Goal: Communication & Community: Answer question/provide support

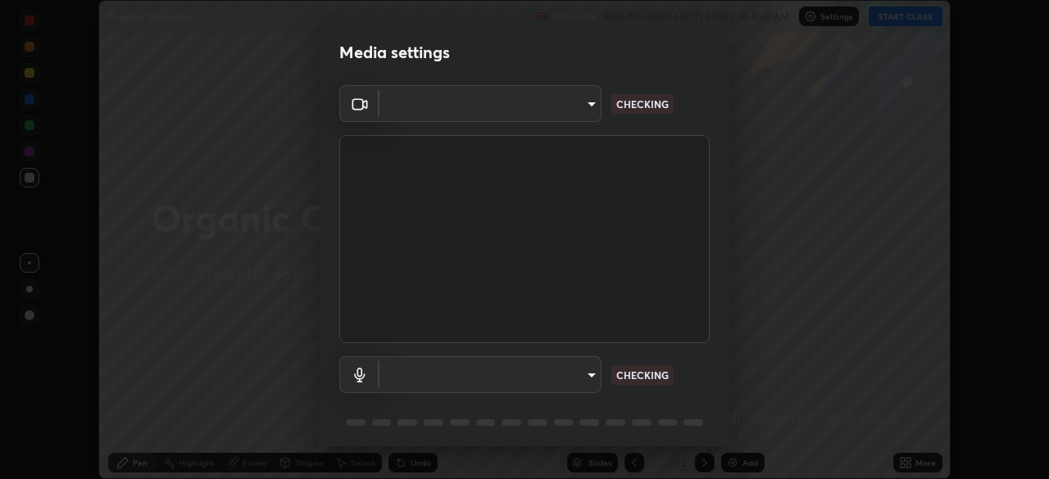
scroll to position [479, 1049]
type input "b7708c8938eb645677ea8461e7e65ca52b5b38e867a8e1cbb7878e4040da6199"
type input "3738f5c19536155a400c827afd21d6780ebf81306ea690b836b1d19a53267599"
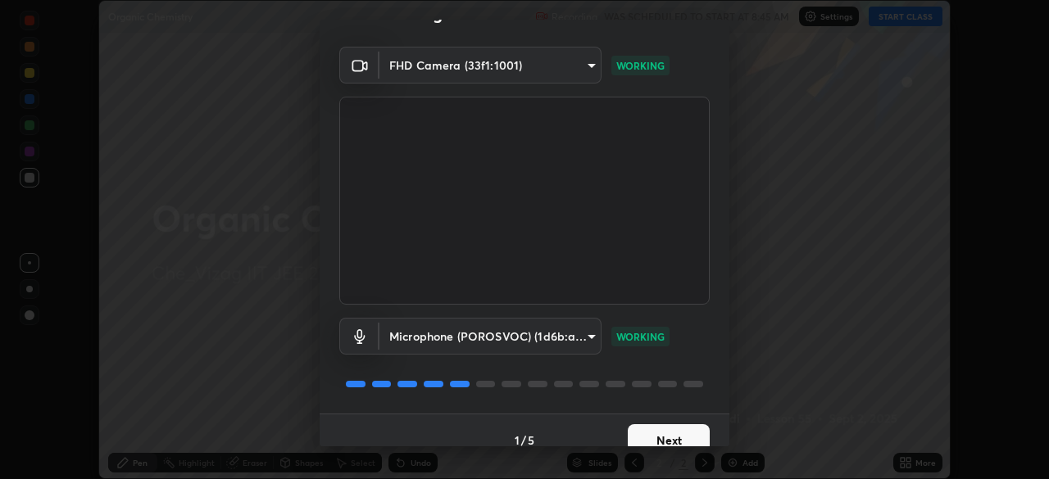
scroll to position [58, 0]
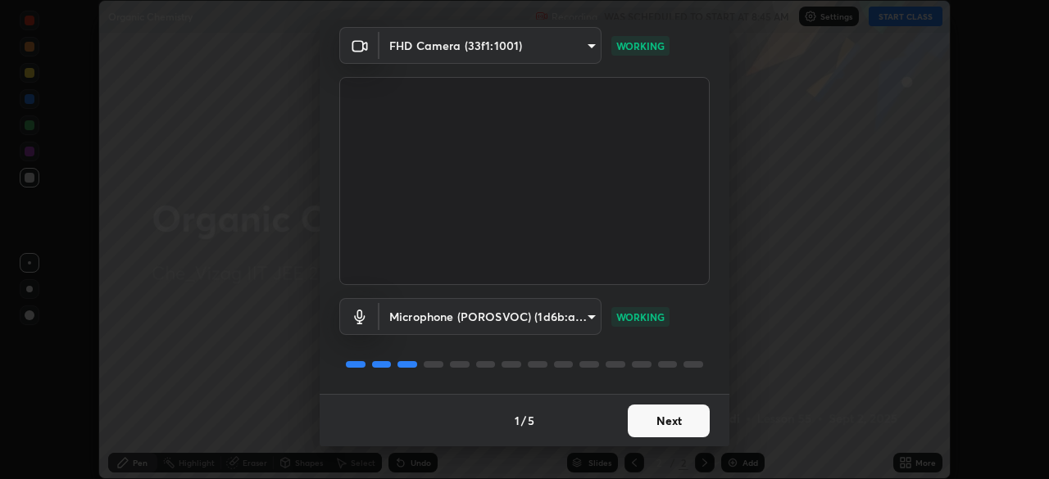
click at [672, 412] on button "Next" at bounding box center [669, 421] width 82 height 33
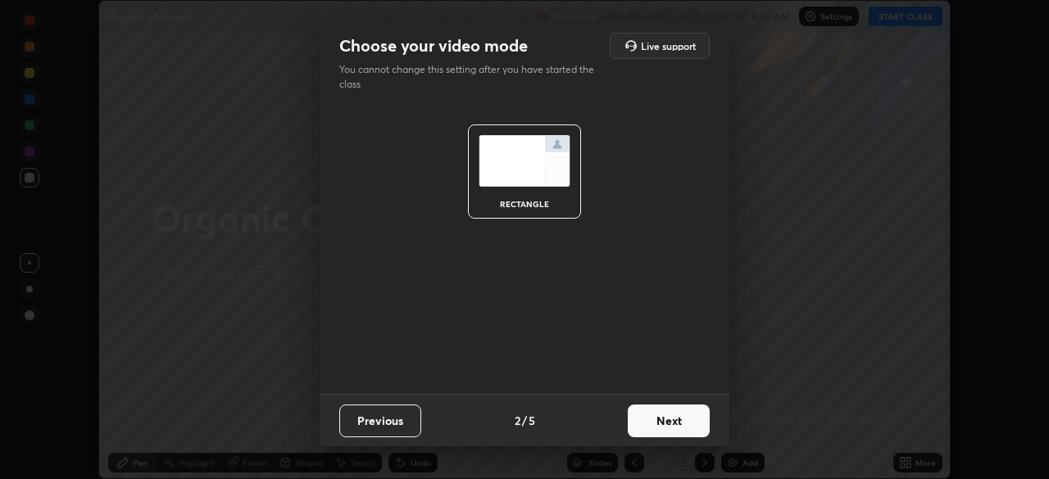
scroll to position [0, 0]
click at [661, 420] on button "Next" at bounding box center [669, 421] width 82 height 33
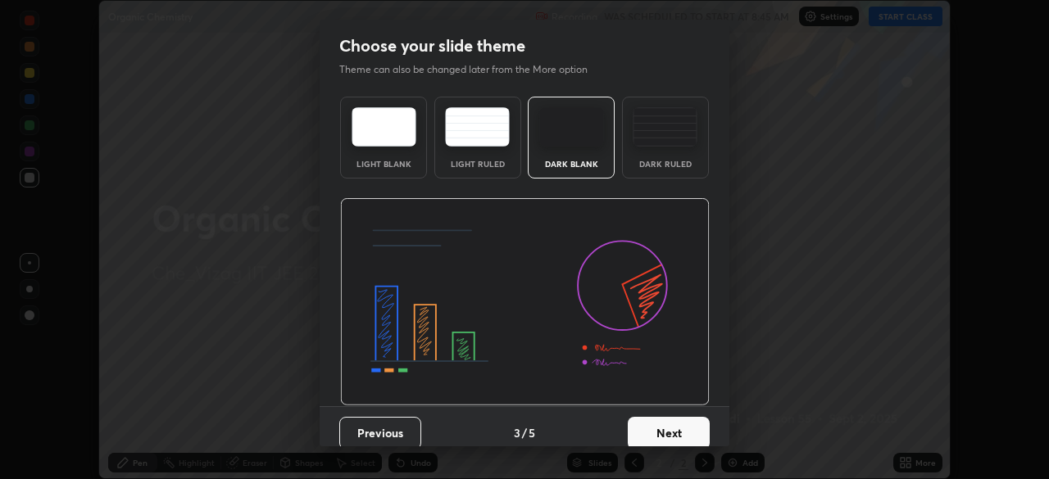
click at [672, 420] on button "Next" at bounding box center [669, 433] width 82 height 33
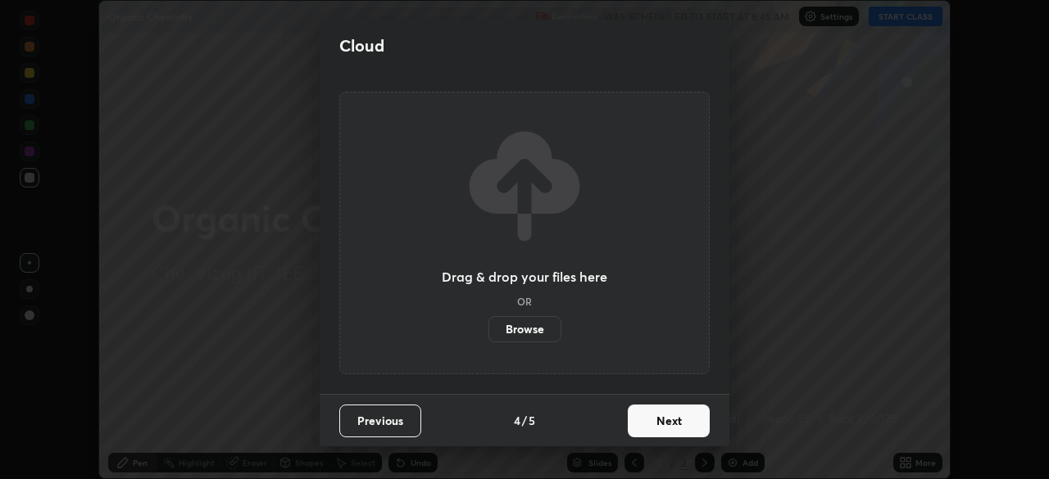
click at [664, 418] on button "Next" at bounding box center [669, 421] width 82 height 33
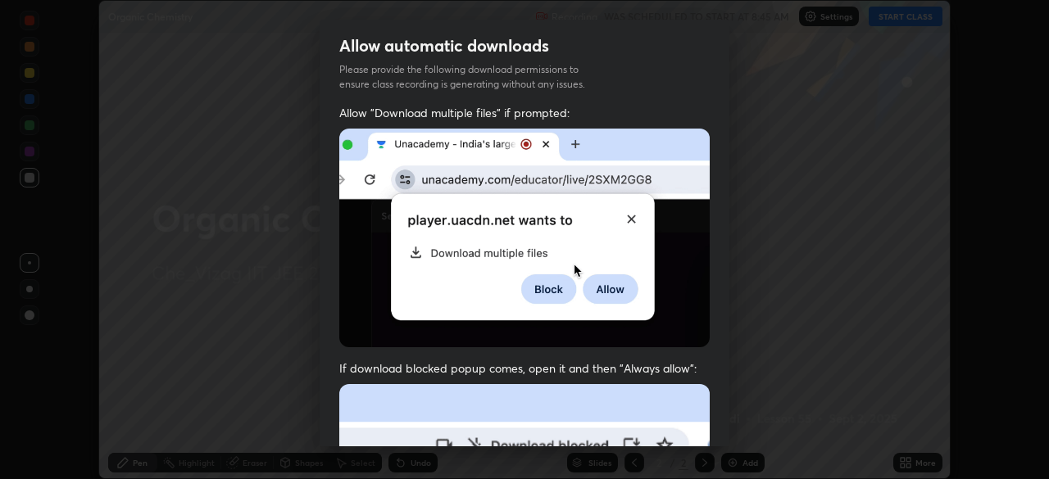
click at [770, 207] on div "Allow automatic downloads Please provide the following download permissions to …" at bounding box center [524, 239] width 1049 height 479
click at [339, 272] on img at bounding box center [524, 238] width 370 height 219
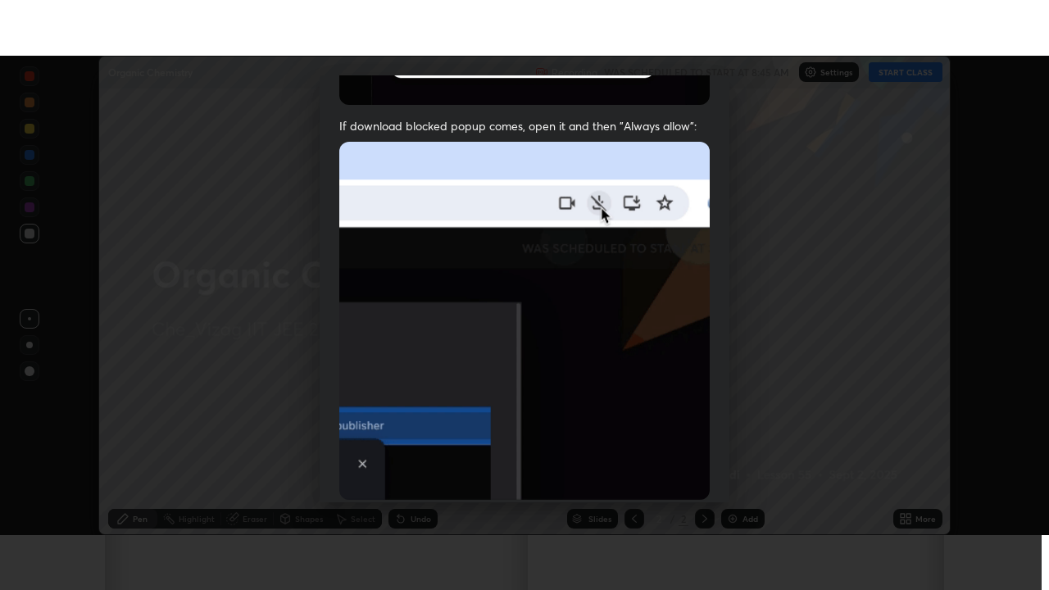
scroll to position [393, 0]
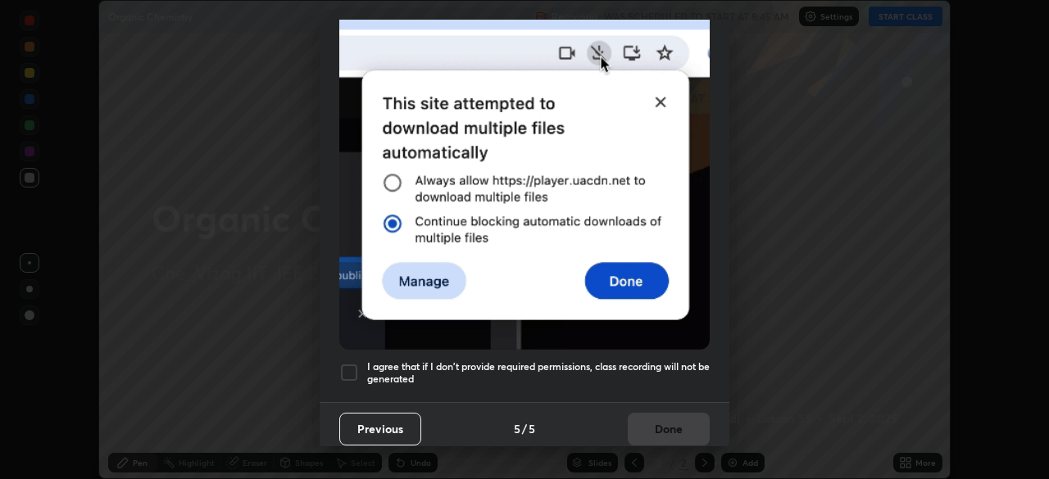
click at [343, 365] on div at bounding box center [349, 373] width 20 height 20
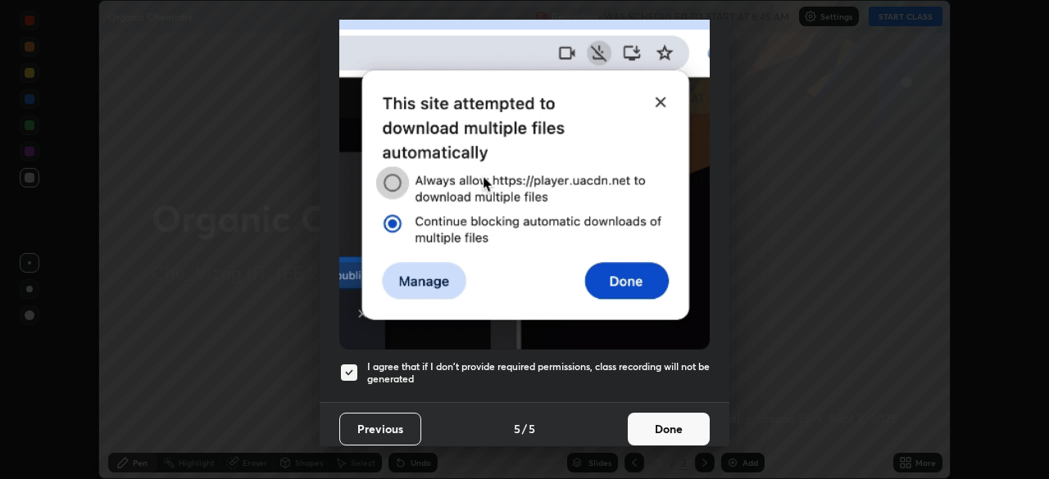
click at [676, 415] on button "Done" at bounding box center [669, 429] width 82 height 33
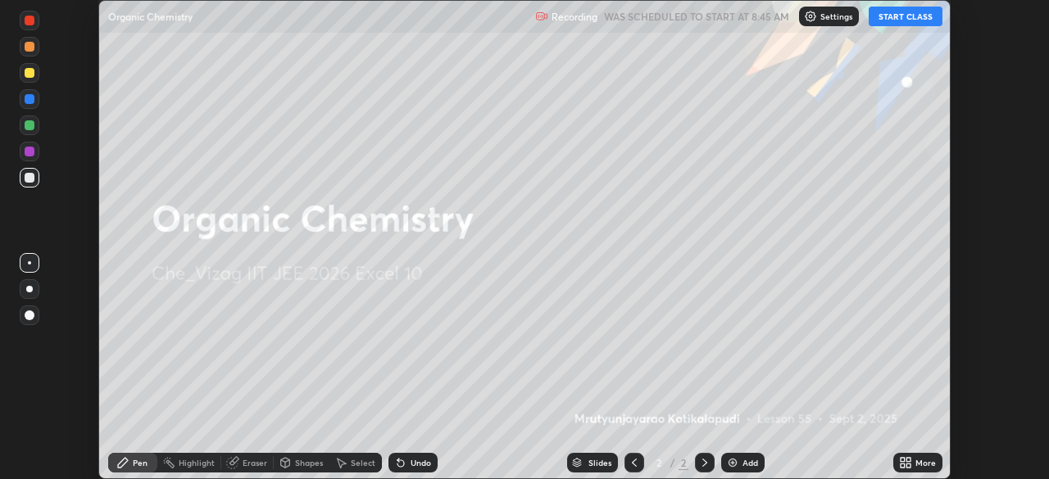
click at [743, 453] on div "Add" at bounding box center [742, 463] width 43 height 20
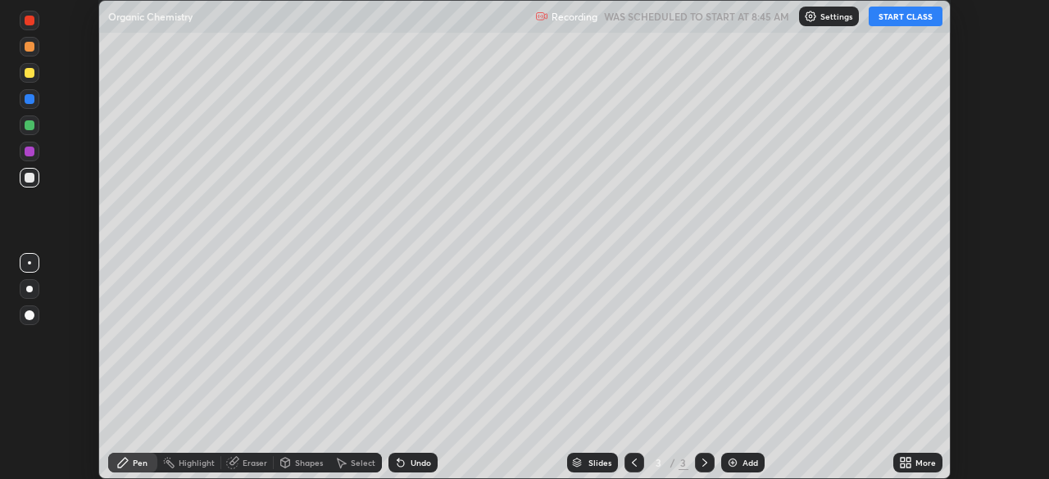
click at [920, 463] on div "More" at bounding box center [925, 463] width 20 height 8
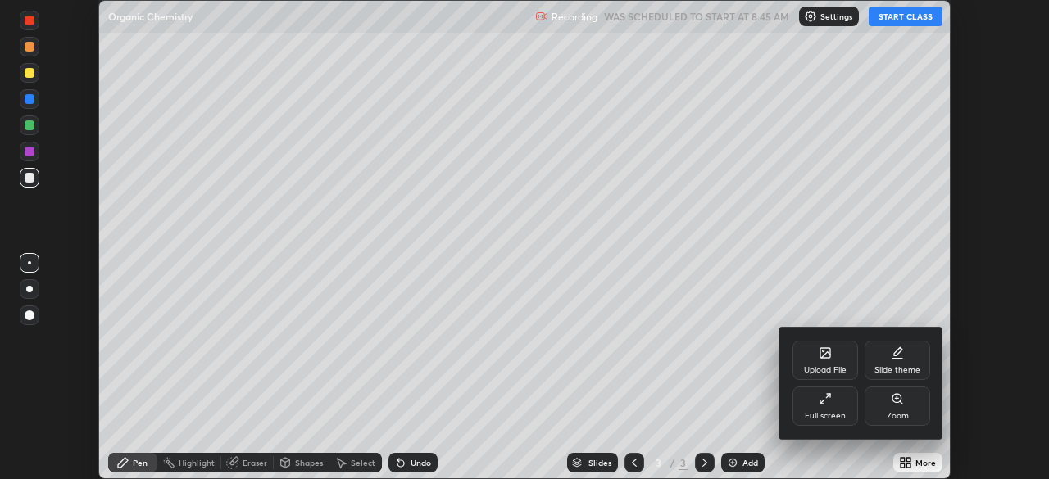
click at [827, 398] on icon at bounding box center [825, 399] width 13 height 13
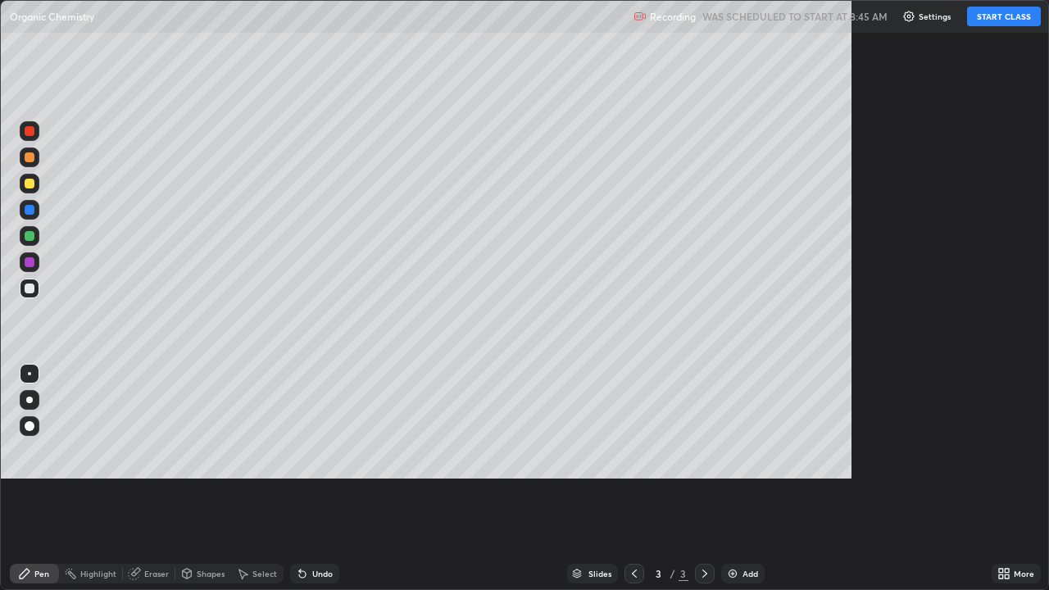
scroll to position [590, 1049]
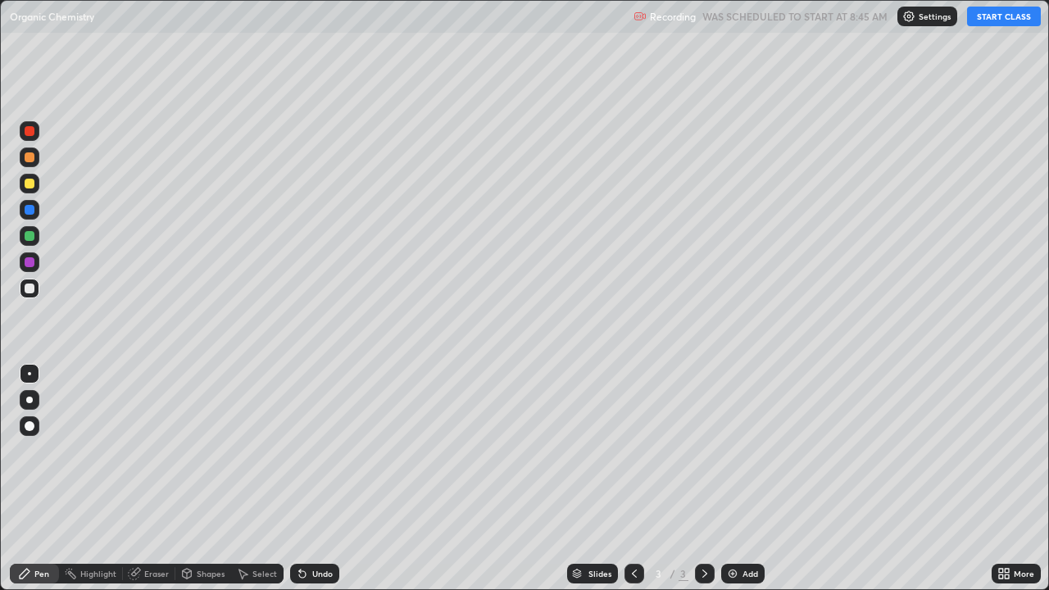
click at [992, 19] on button "START CLASS" at bounding box center [1004, 17] width 74 height 20
click at [734, 479] on div "Add" at bounding box center [742, 574] width 43 height 20
click at [749, 479] on div "Add" at bounding box center [750, 574] width 16 height 8
click at [745, 479] on div "Add" at bounding box center [750, 574] width 16 height 8
click at [633, 479] on icon at bounding box center [634, 573] width 13 height 13
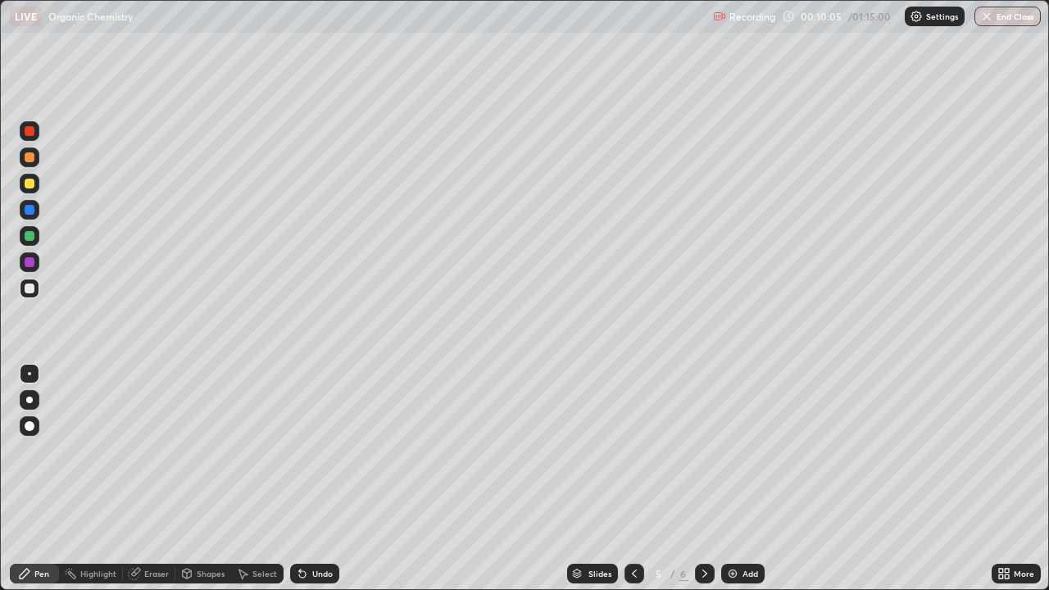
click at [631, 479] on icon at bounding box center [634, 573] width 13 height 13
click at [703, 479] on icon at bounding box center [704, 573] width 13 height 13
click at [748, 479] on div "Add" at bounding box center [750, 574] width 16 height 8
click at [701, 479] on icon at bounding box center [704, 573] width 13 height 13
click at [705, 479] on icon at bounding box center [704, 573] width 13 height 13
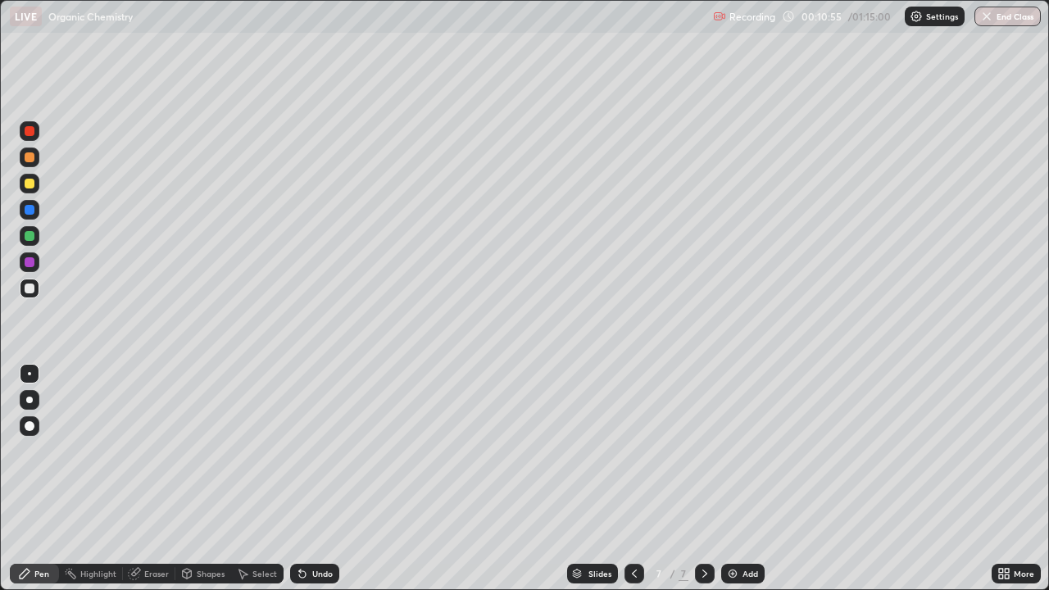
click at [753, 479] on div "Add" at bounding box center [750, 574] width 16 height 8
click at [704, 479] on icon at bounding box center [704, 574] width 5 height 8
click at [742, 479] on div "Add" at bounding box center [750, 574] width 16 height 8
click at [748, 479] on div "Add" at bounding box center [750, 574] width 16 height 8
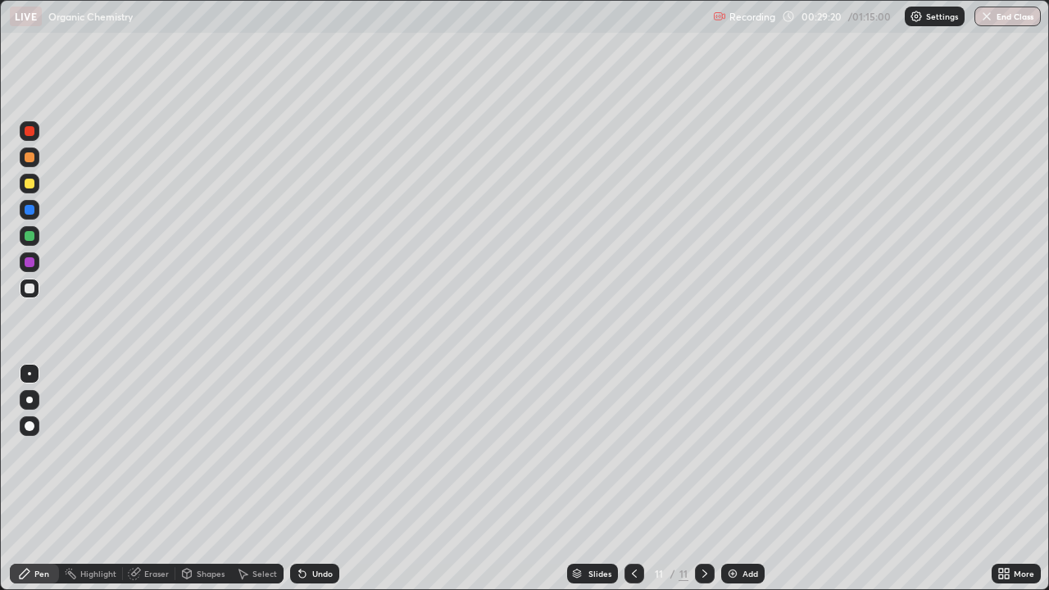
click at [148, 479] on div "Eraser" at bounding box center [149, 574] width 52 height 20
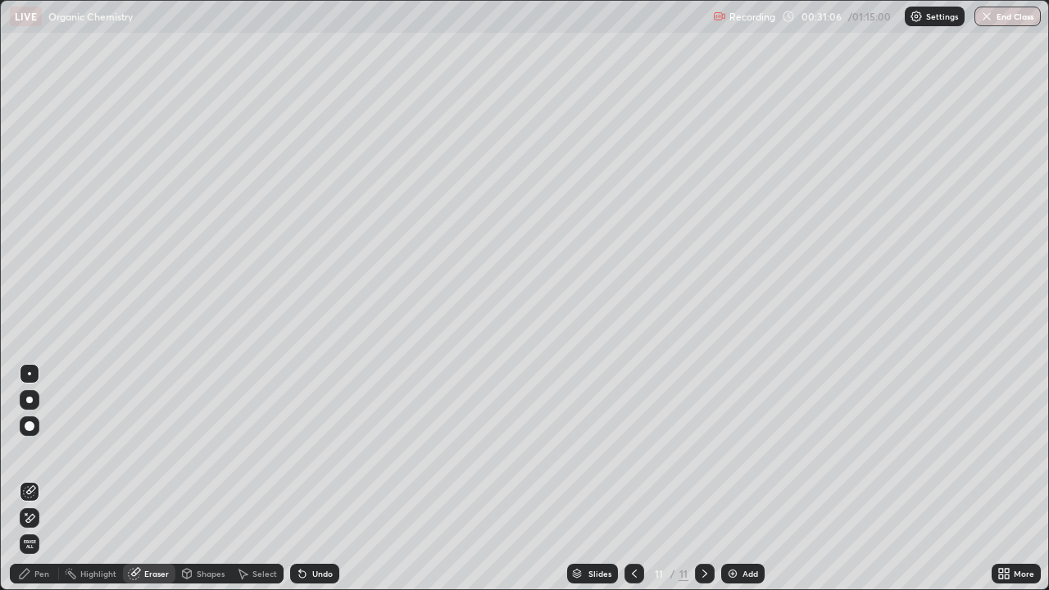
click at [38, 479] on div "Pen" at bounding box center [34, 574] width 49 height 20
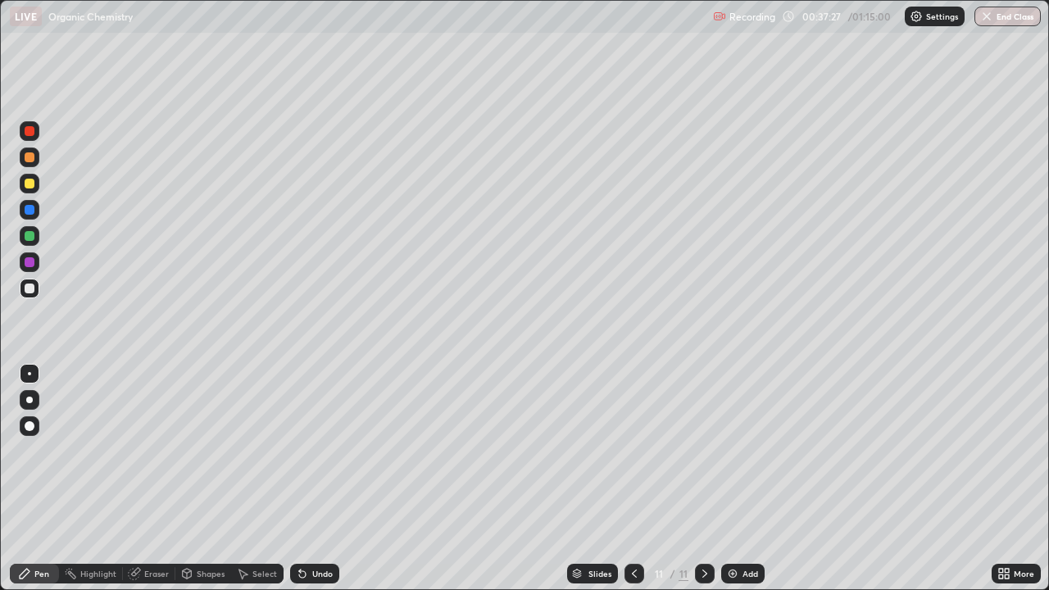
click at [749, 479] on div "Add" at bounding box center [750, 574] width 16 height 8
click at [755, 479] on div "Add" at bounding box center [750, 574] width 16 height 8
click at [152, 479] on div "Eraser" at bounding box center [156, 574] width 25 height 8
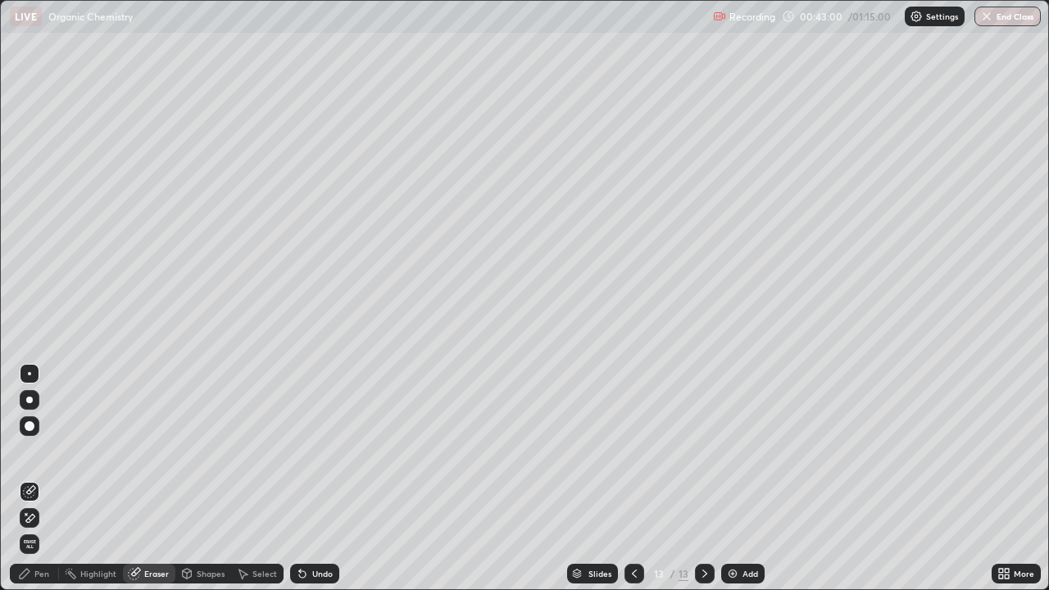
click at [34, 479] on div "Pen" at bounding box center [41, 574] width 15 height 8
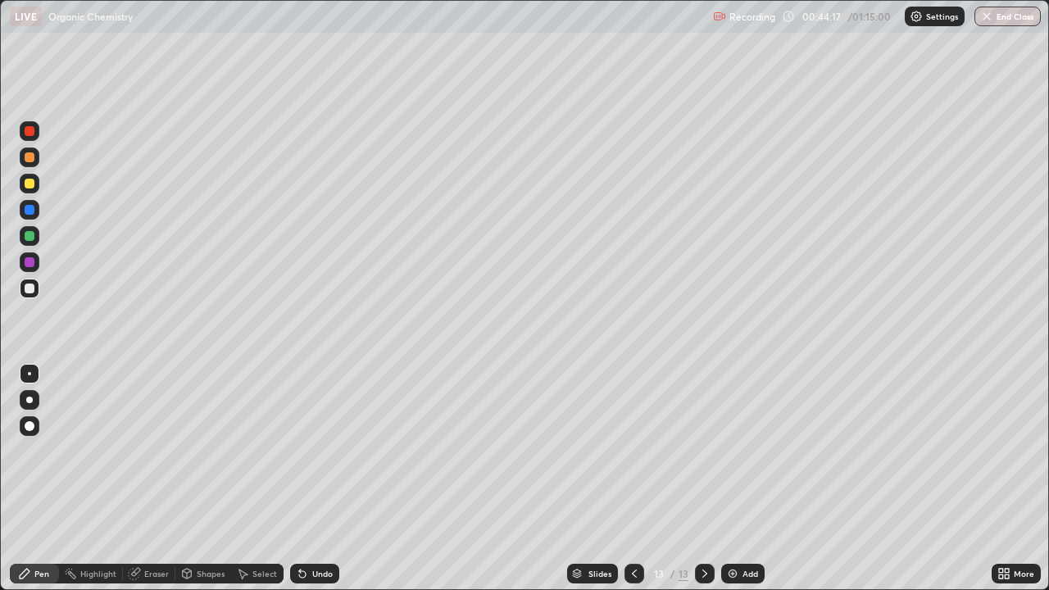
click at [159, 479] on div "Eraser" at bounding box center [156, 574] width 25 height 8
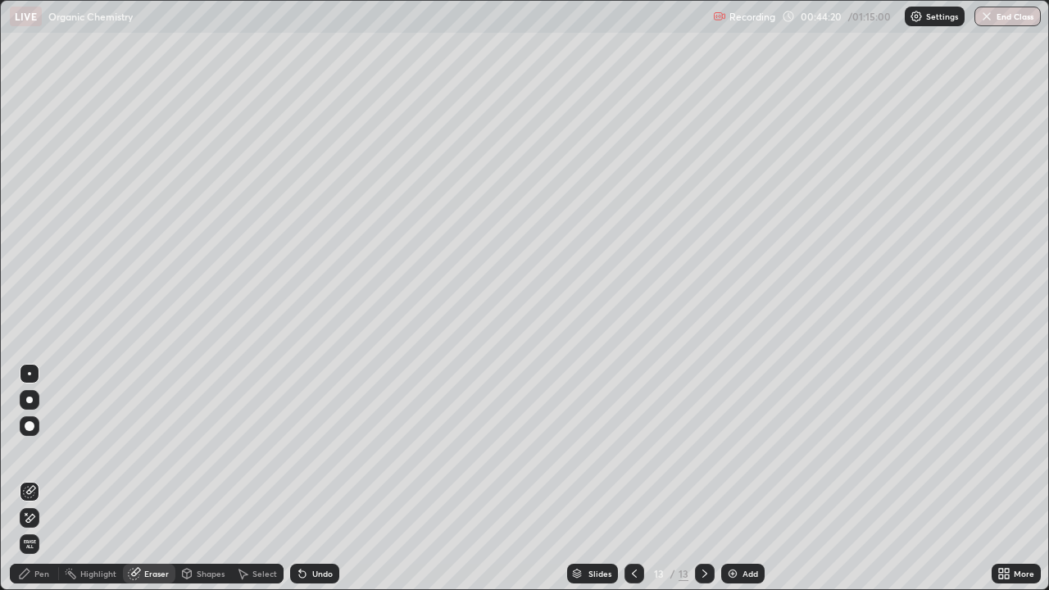
click at [39, 479] on div "Pen" at bounding box center [41, 574] width 15 height 8
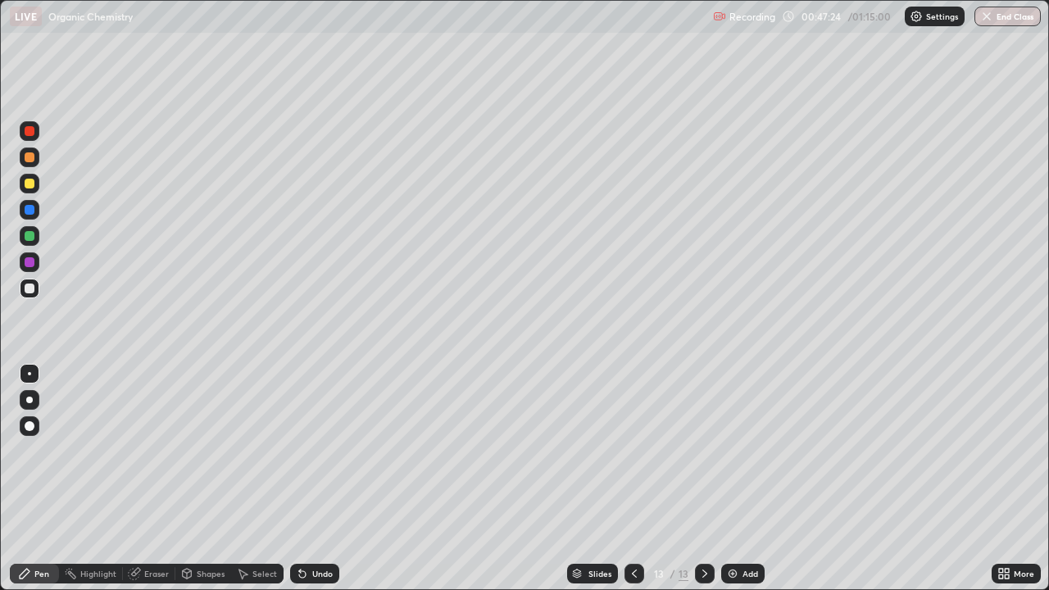
click at [752, 479] on div "Add" at bounding box center [742, 574] width 43 height 20
click at [154, 479] on div "Eraser" at bounding box center [156, 574] width 25 height 8
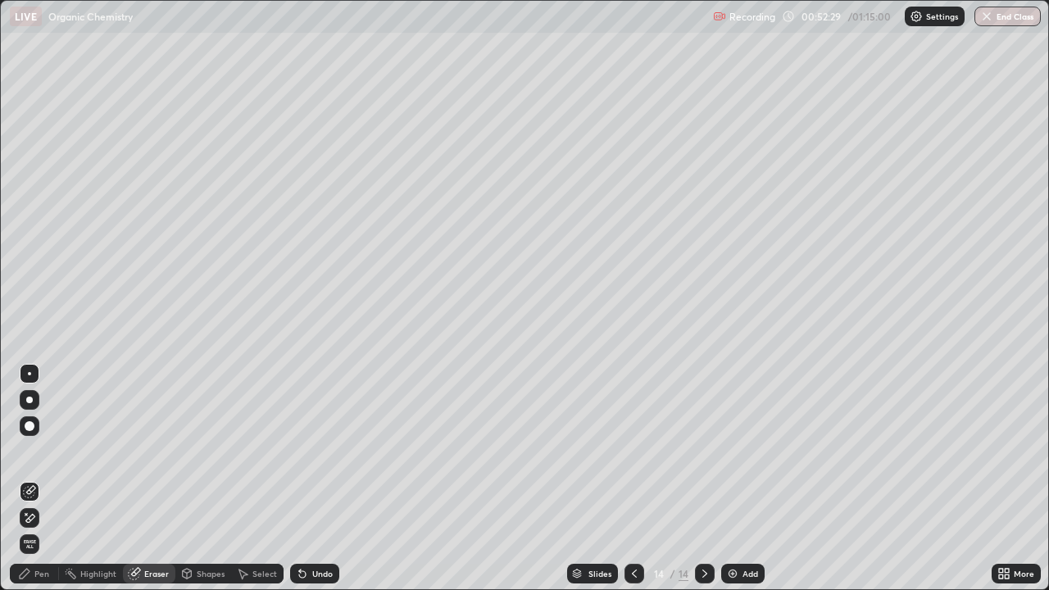
click at [33, 479] on div "Pen" at bounding box center [34, 574] width 49 height 20
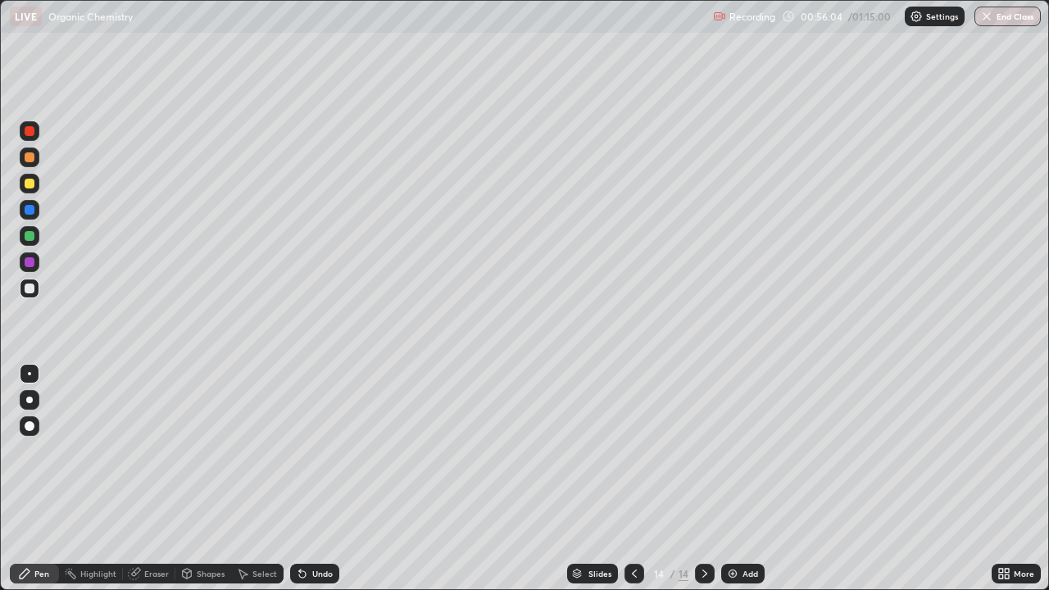
click at [751, 479] on div "Add" at bounding box center [750, 574] width 16 height 8
click at [755, 479] on div "Add" at bounding box center [742, 574] width 43 height 20
click at [1010, 23] on button "End Class" at bounding box center [1008, 17] width 65 height 20
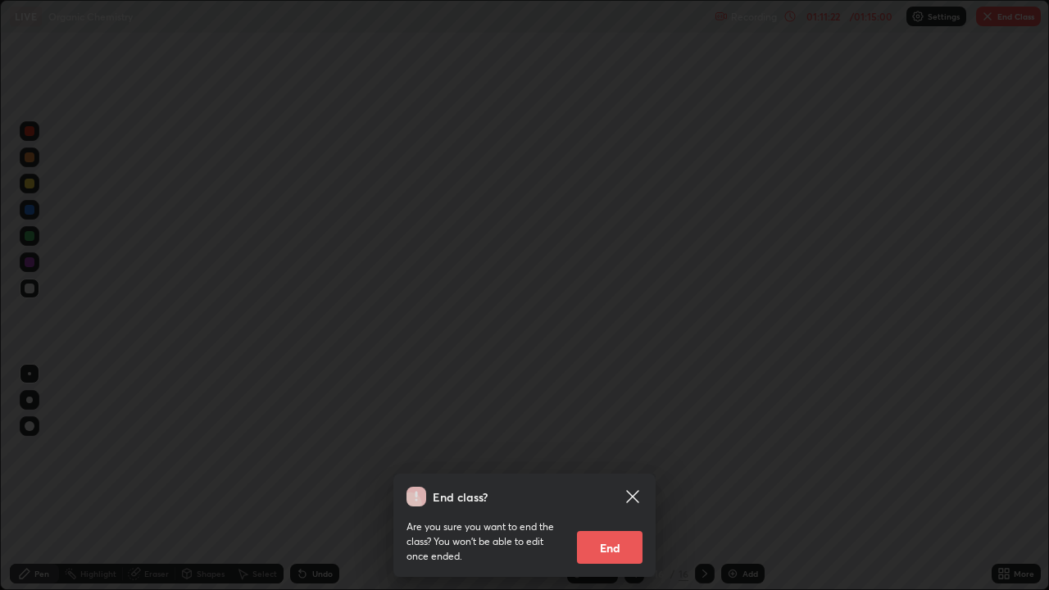
click at [624, 479] on button "End" at bounding box center [610, 547] width 66 height 33
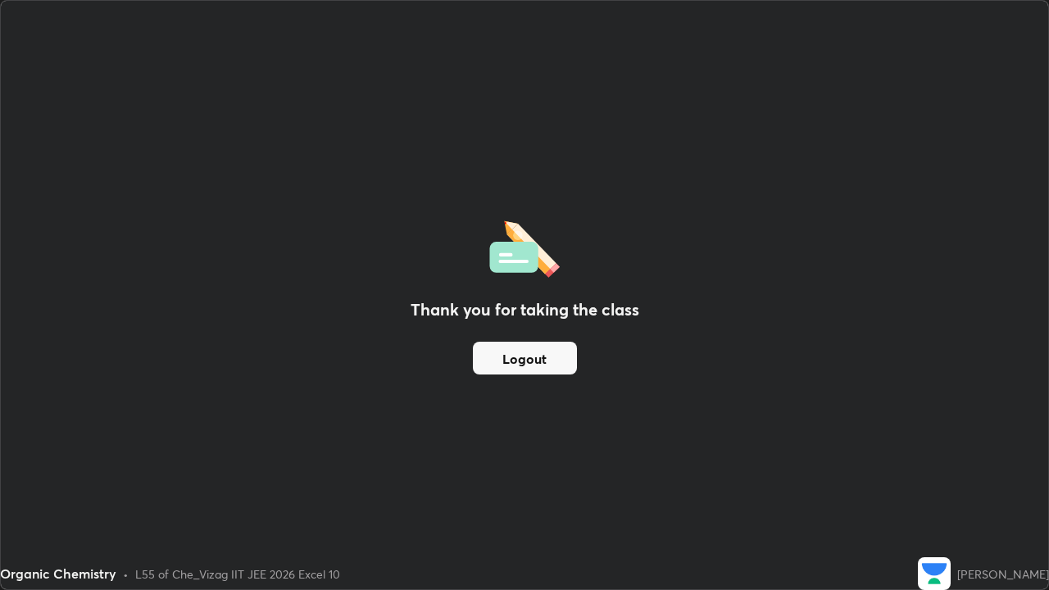
click at [550, 354] on button "Logout" at bounding box center [525, 358] width 104 height 33
